Goal: Information Seeking & Learning: Learn about a topic

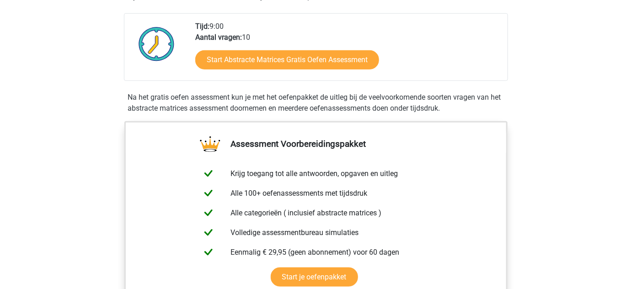
scroll to position [231, 0]
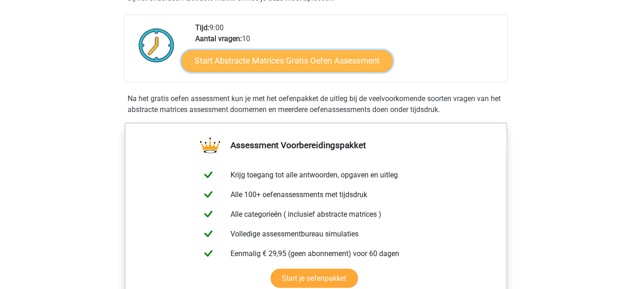
click at [352, 67] on link "Start Abstracte Matrices Gratis Oefen Assessment" at bounding box center [287, 61] width 211 height 22
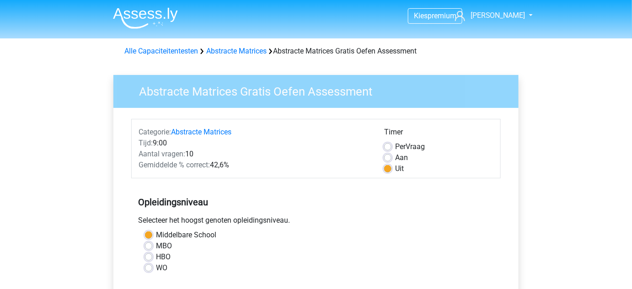
scroll to position [209, 0]
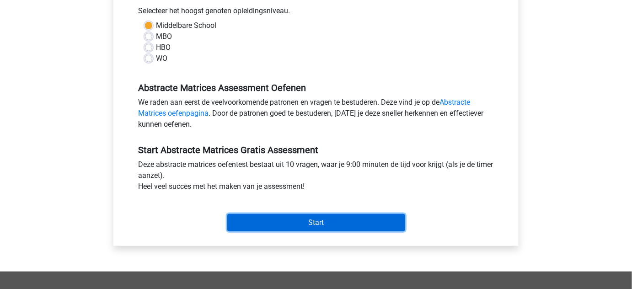
click at [352, 220] on input "Start" at bounding box center [316, 222] width 178 height 17
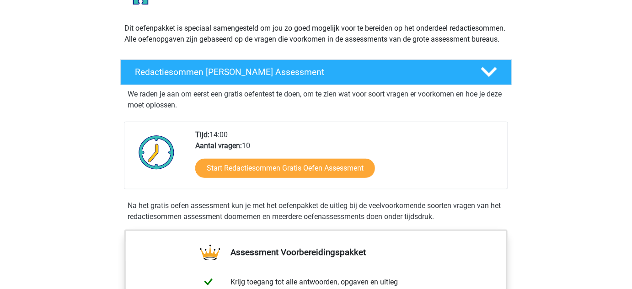
scroll to position [108, 0]
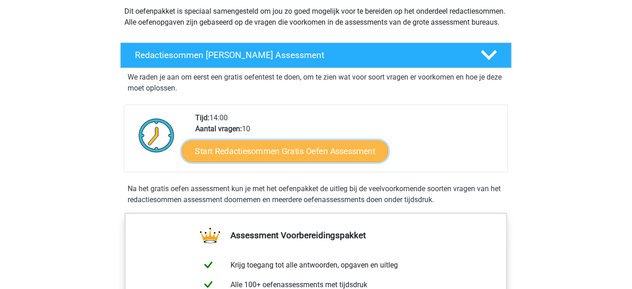
click at [273, 159] on link "Start Redactiesommen Gratis Oefen Assessment" at bounding box center [285, 151] width 207 height 22
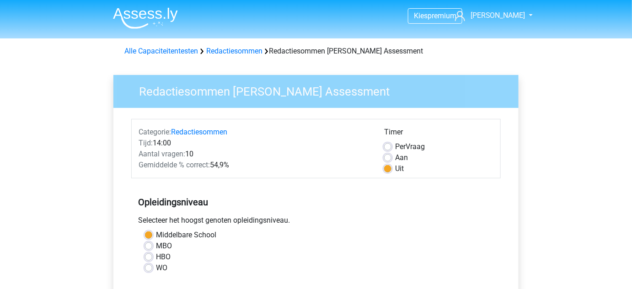
scroll to position [227, 0]
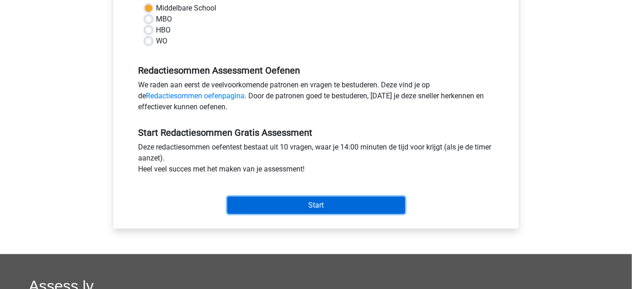
click at [355, 200] on input "Start" at bounding box center [316, 205] width 178 height 17
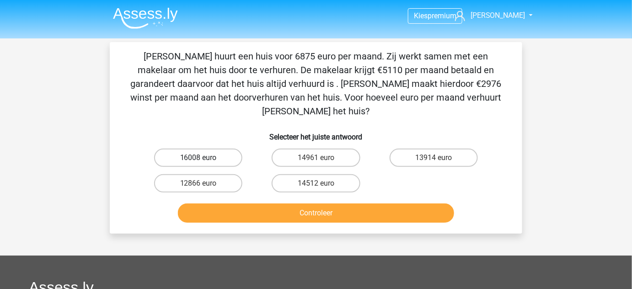
click at [232, 149] on label "16008 euro" at bounding box center [198, 158] width 88 height 18
click at [204, 158] on input "16008 euro" at bounding box center [201, 161] width 6 height 6
radio input "true"
click at [292, 203] on button "Controleer" at bounding box center [316, 212] width 277 height 19
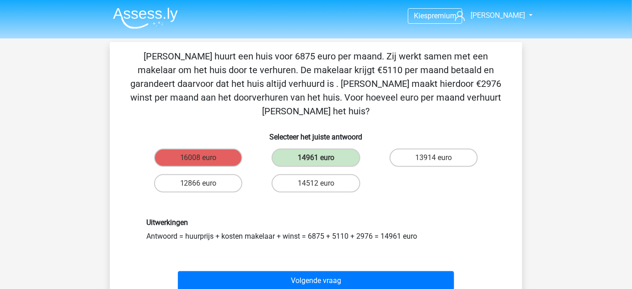
scroll to position [60, 0]
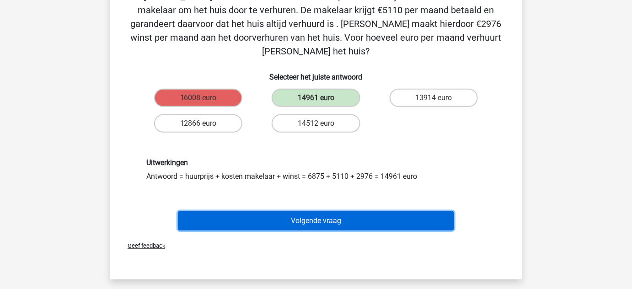
click at [299, 211] on button "Volgende vraag" at bounding box center [316, 220] width 277 height 19
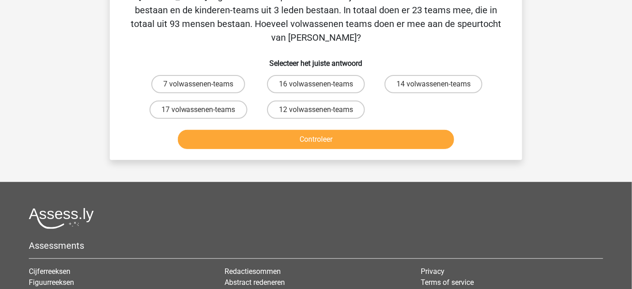
scroll to position [42, 0]
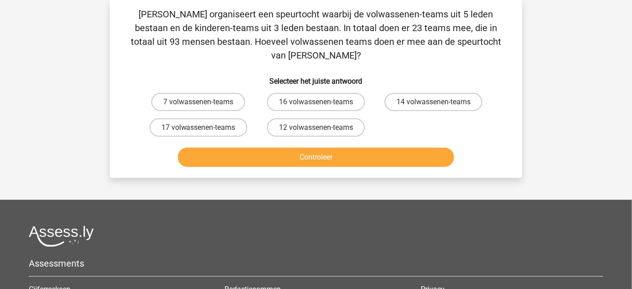
click at [321, 150] on button "Controleer" at bounding box center [316, 157] width 277 height 19
click at [343, 93] on label "16 volwassenen-teams" at bounding box center [316, 102] width 98 height 18
click at [322, 102] on input "16 volwassenen-teams" at bounding box center [319, 105] width 6 height 6
radio input "true"
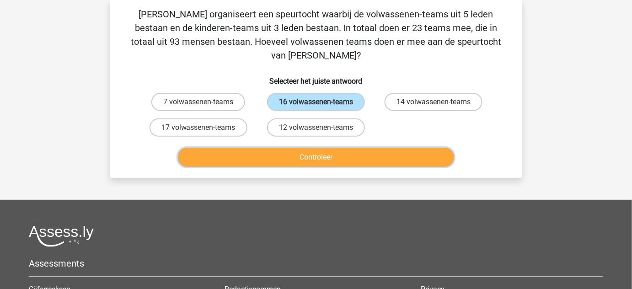
click at [355, 148] on button "Controleer" at bounding box center [316, 157] width 277 height 19
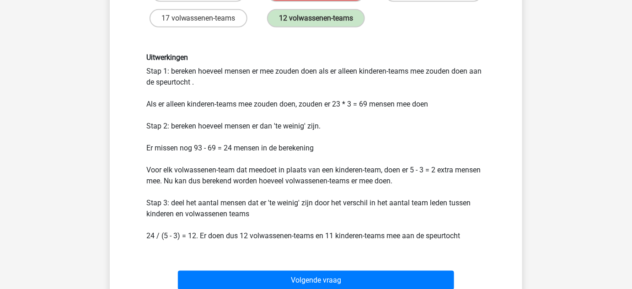
scroll to position [154, 0]
